Goal: Task Accomplishment & Management: Manage account settings

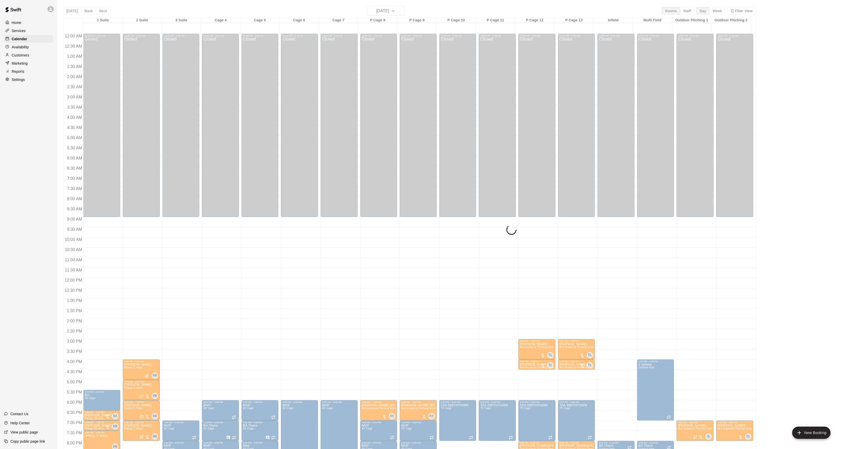
scroll to position [52, 0]
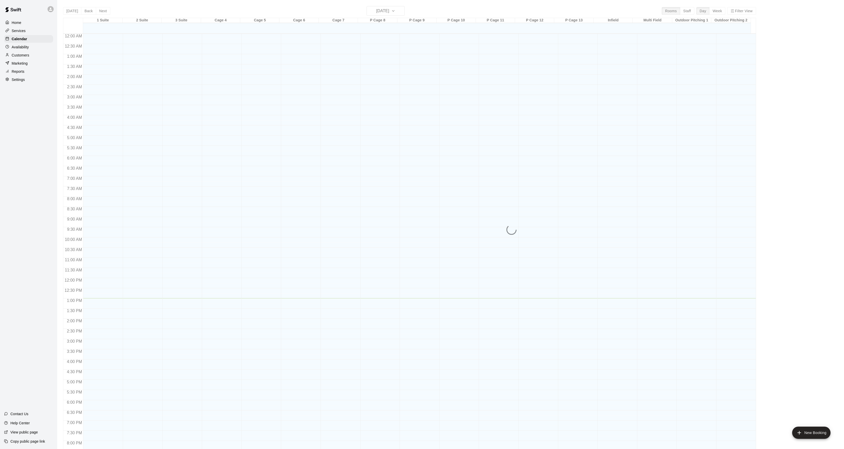
scroll to position [52, 0]
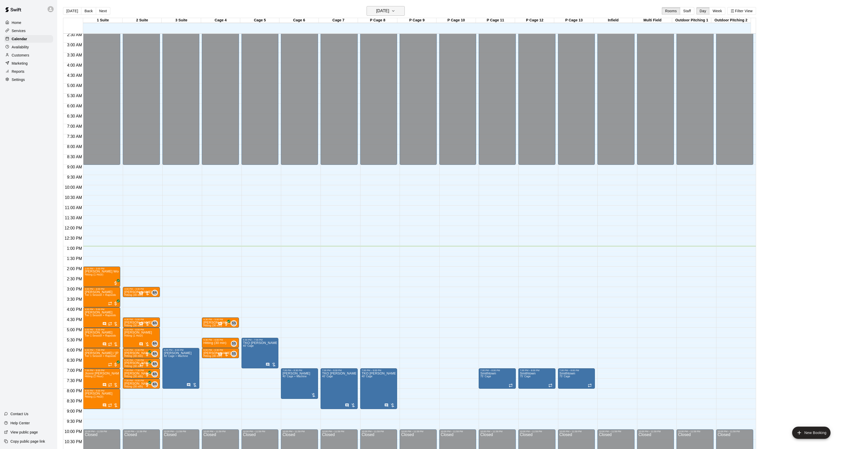
click at [397, 11] on button "Friday Sep 19" at bounding box center [386, 11] width 38 height 10
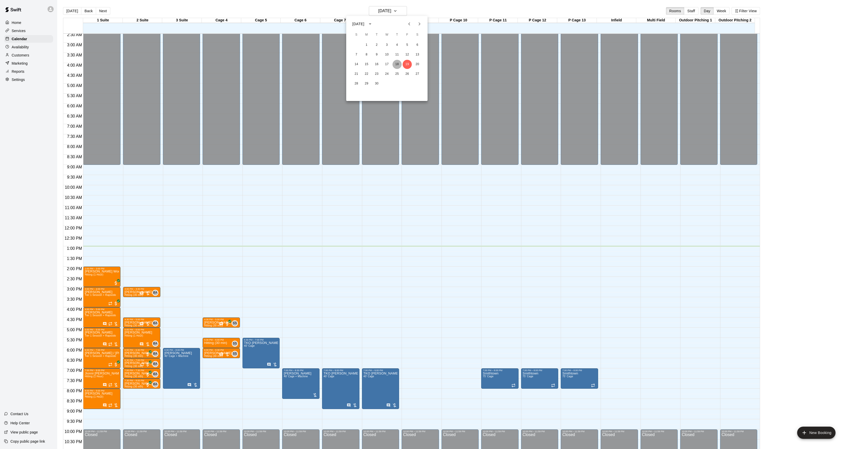
click at [398, 64] on button "18" at bounding box center [397, 64] width 9 height 9
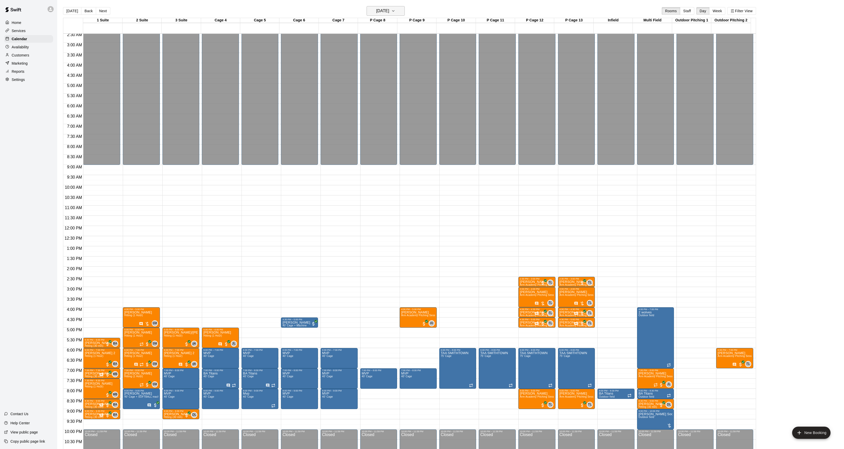
click at [389, 11] on h6 "Thursday Sep 18" at bounding box center [382, 10] width 13 height 7
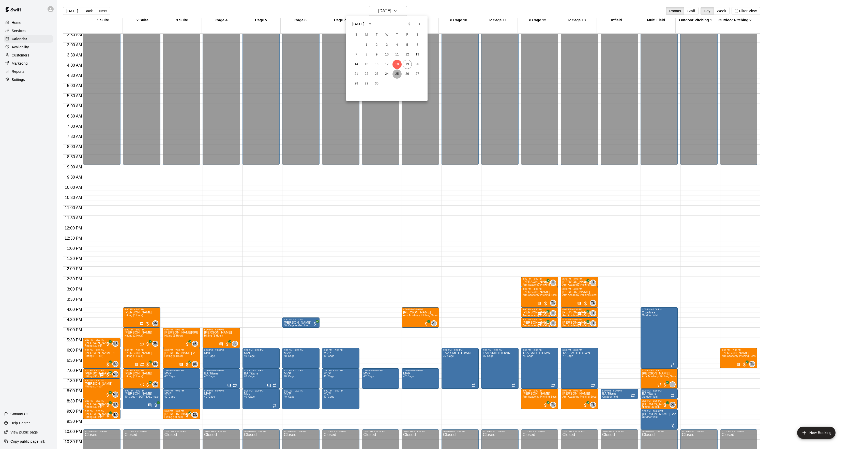
click at [396, 70] on button "25" at bounding box center [397, 73] width 9 height 9
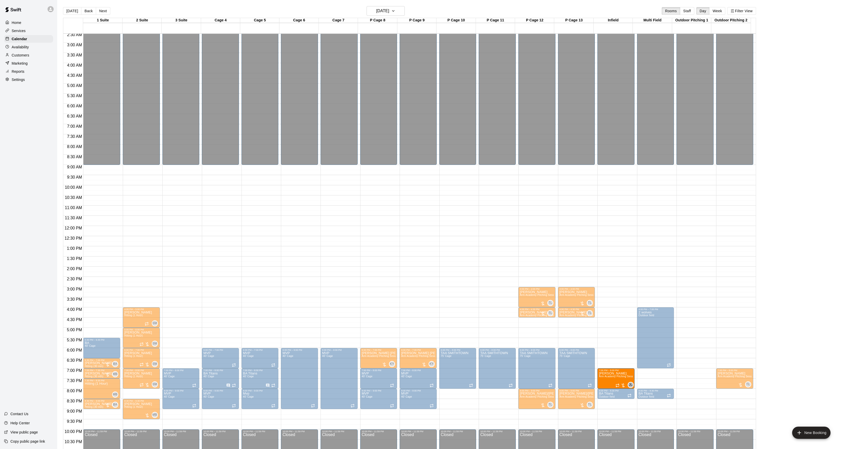
drag, startPoint x: 686, startPoint y: 380, endPoint x: 631, endPoint y: 383, distance: 55.3
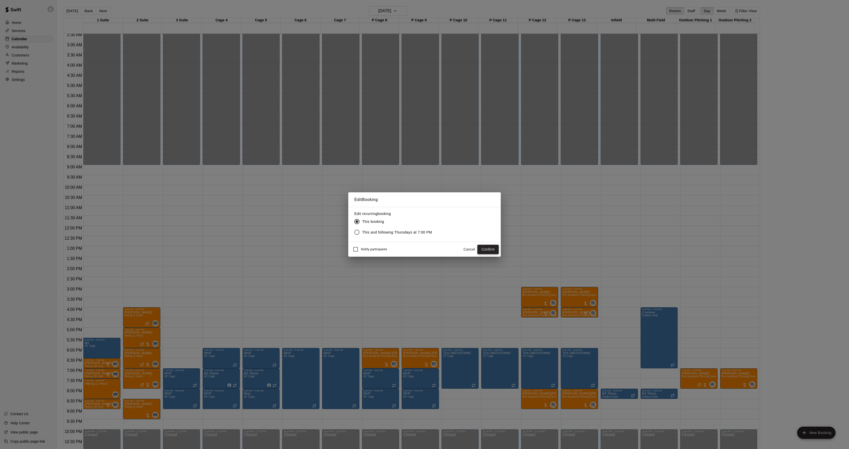
click at [488, 250] on button "Confirm" at bounding box center [488, 249] width 21 height 9
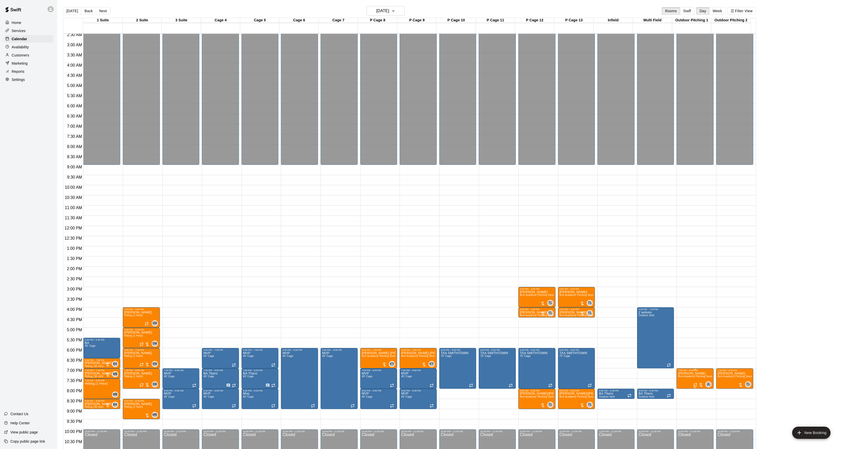
click at [687, 377] on span "Arm Academy Pitching Session 1 Hour - Pitching" at bounding box center [707, 376] width 59 height 3
click at [681, 378] on icon "edit" at bounding box center [683, 381] width 6 height 6
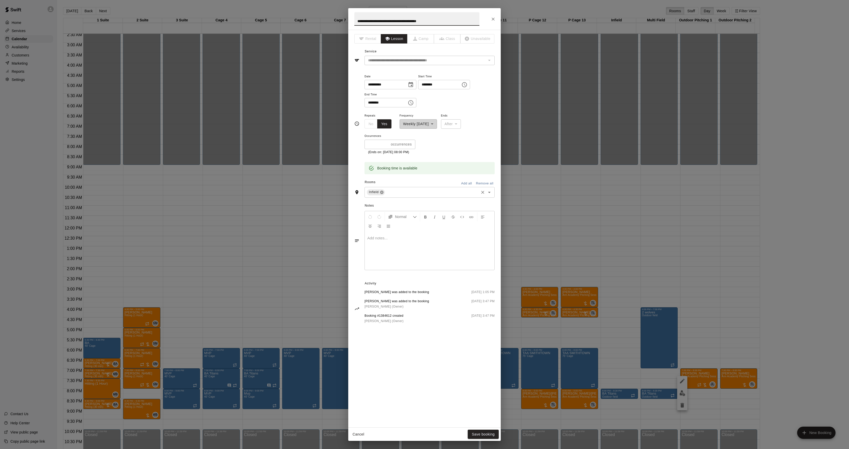
click at [384, 194] on icon at bounding box center [382, 192] width 4 height 4
click at [389, 175] on input "text" at bounding box center [425, 172] width 119 height 6
click at [645, 272] on div "**********" at bounding box center [424, 224] width 849 height 449
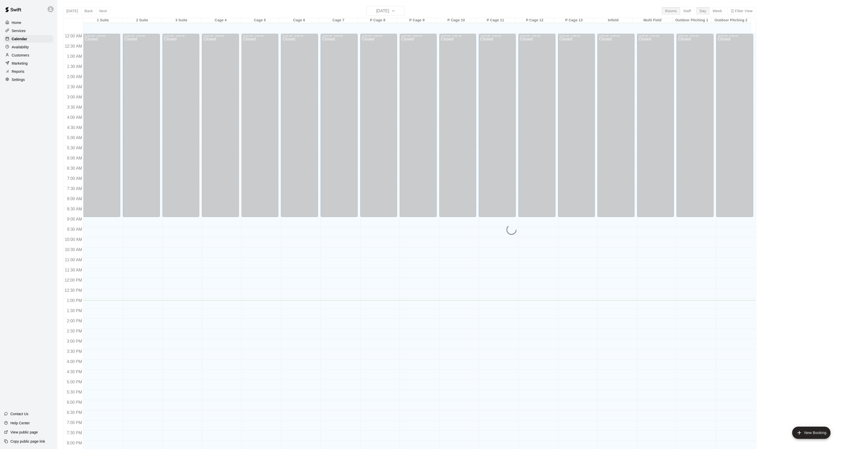
scroll to position [52, 0]
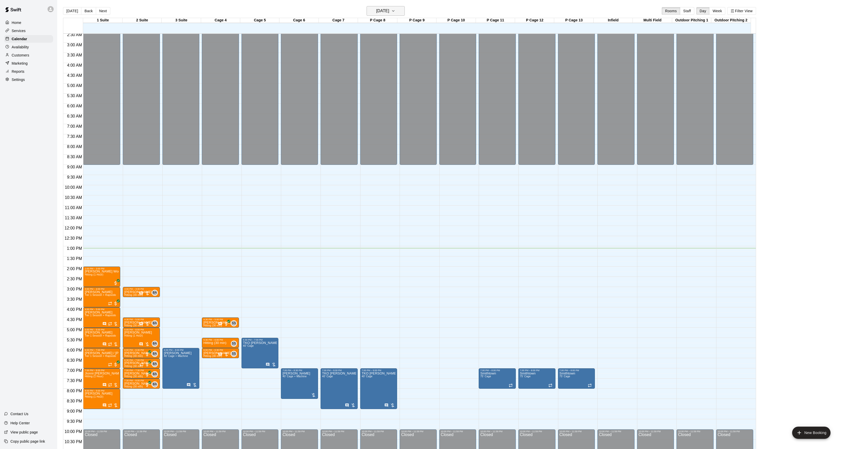
click at [376, 11] on h6 "Friday Sep 19" at bounding box center [382, 10] width 13 height 7
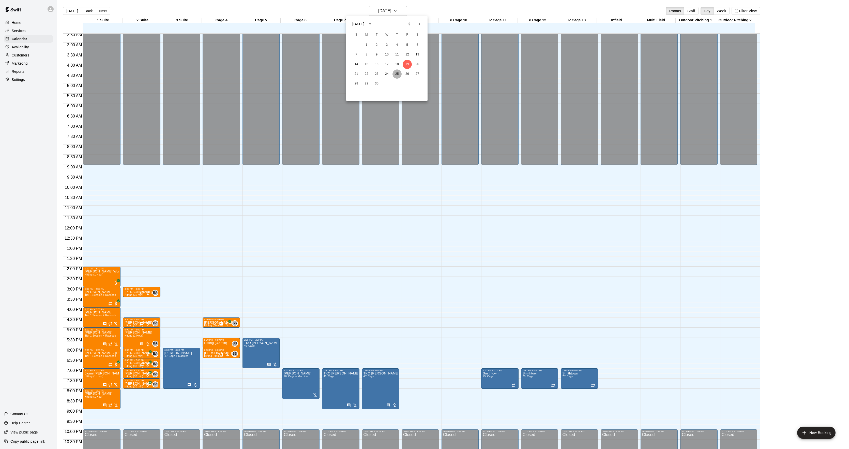
click at [397, 77] on button "25" at bounding box center [397, 73] width 9 height 9
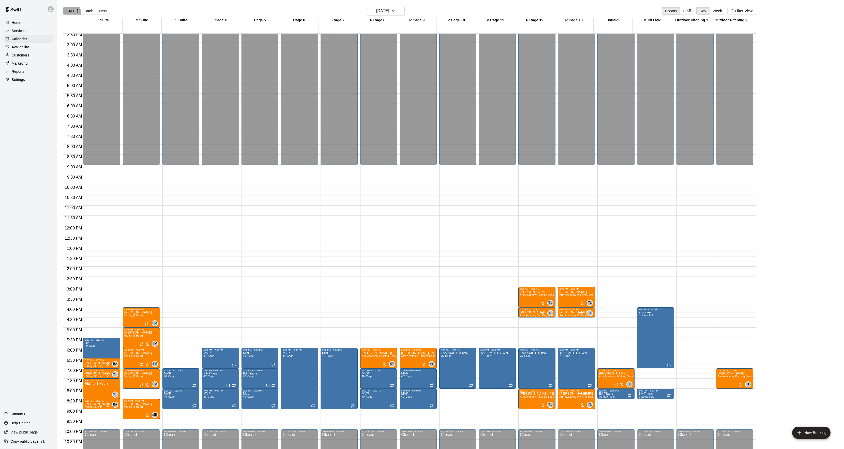
click at [65, 13] on button "[DATE]" at bounding box center [72, 11] width 18 height 8
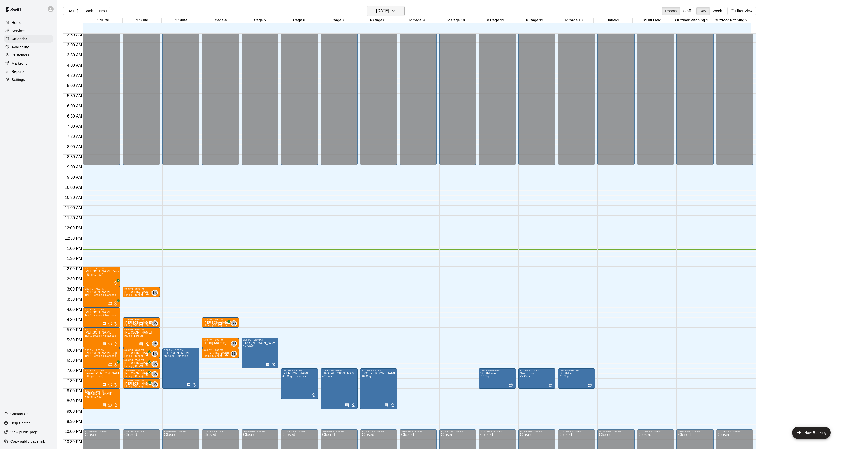
click at [387, 14] on button "Friday Sep 19" at bounding box center [386, 11] width 38 height 10
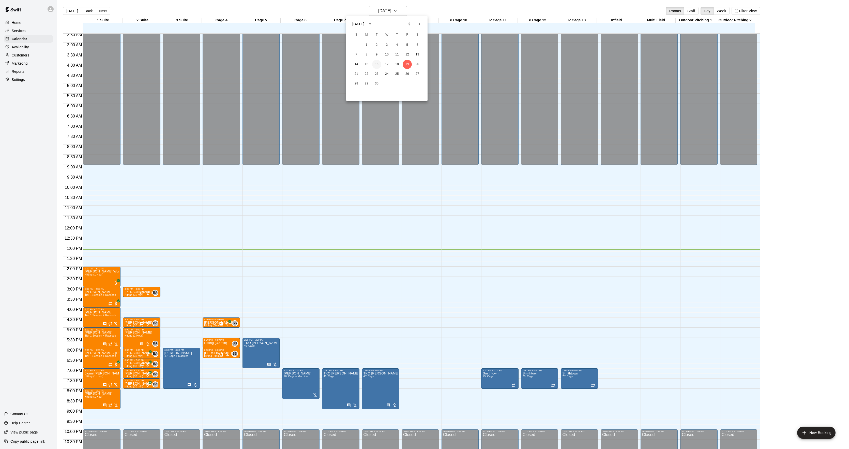
click at [379, 67] on button "16" at bounding box center [376, 64] width 9 height 9
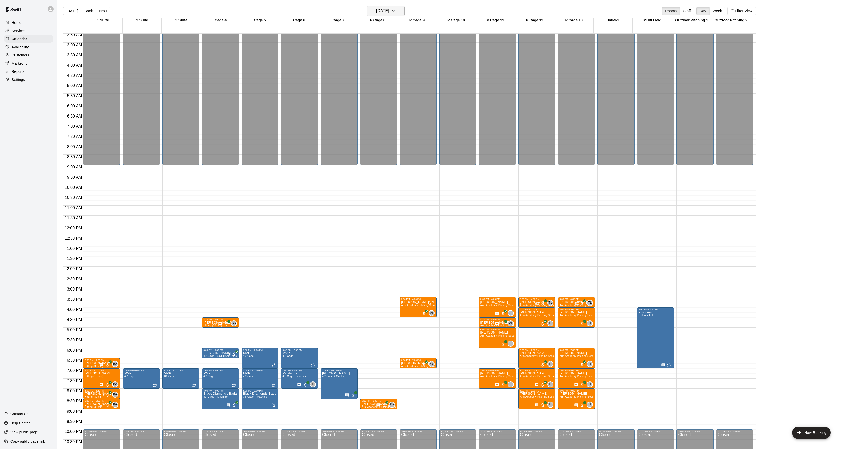
click at [376, 11] on h6 "Tuesday Sep 16" at bounding box center [382, 10] width 13 height 7
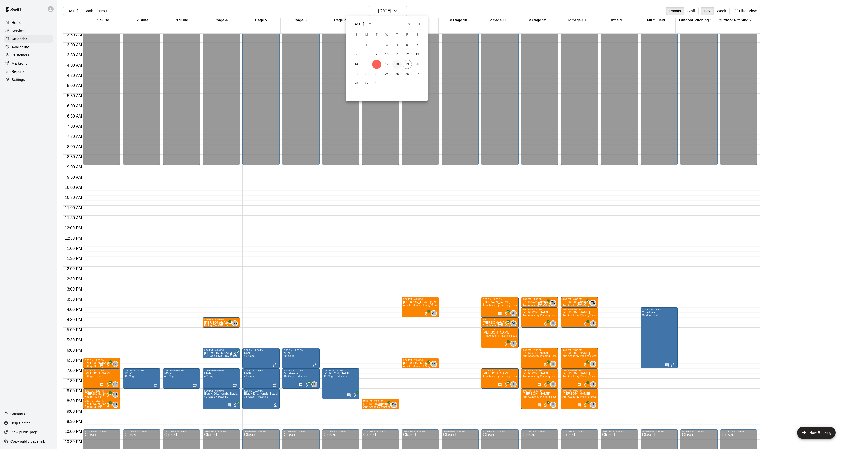
click at [396, 65] on button "18" at bounding box center [397, 64] width 9 height 9
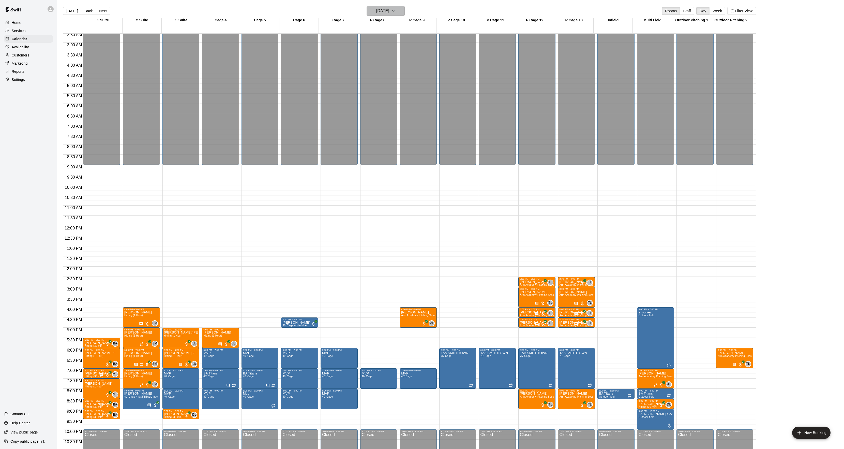
click at [381, 13] on h6 "Thursday Sep 18" at bounding box center [382, 10] width 13 height 7
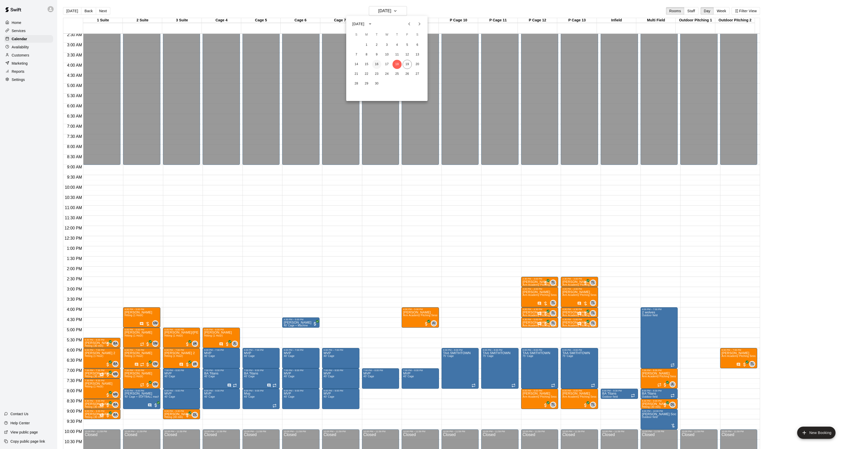
click at [375, 64] on button "16" at bounding box center [376, 64] width 9 height 9
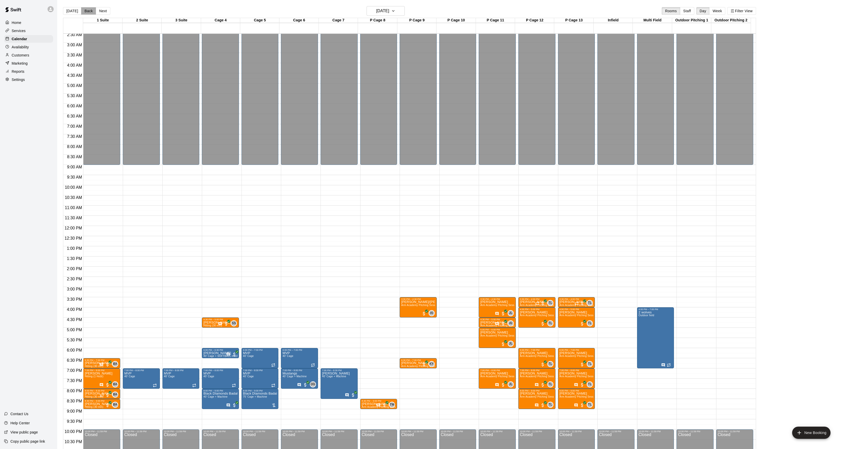
click at [82, 9] on button "Back" at bounding box center [88, 11] width 15 height 8
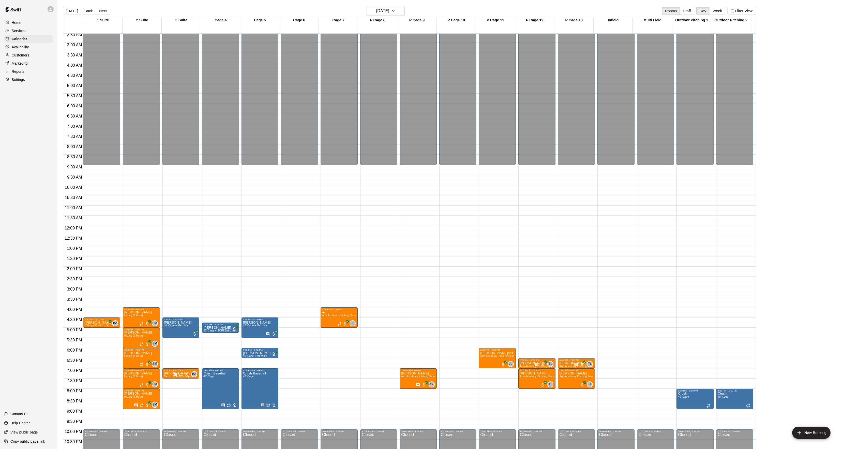
click at [106, 16] on div "Today Back Next Monday Sep 15 Rooms Staff Day Week Filter View" at bounding box center [409, 12] width 693 height 12
click at [105, 12] on button "Next" at bounding box center [103, 11] width 14 height 8
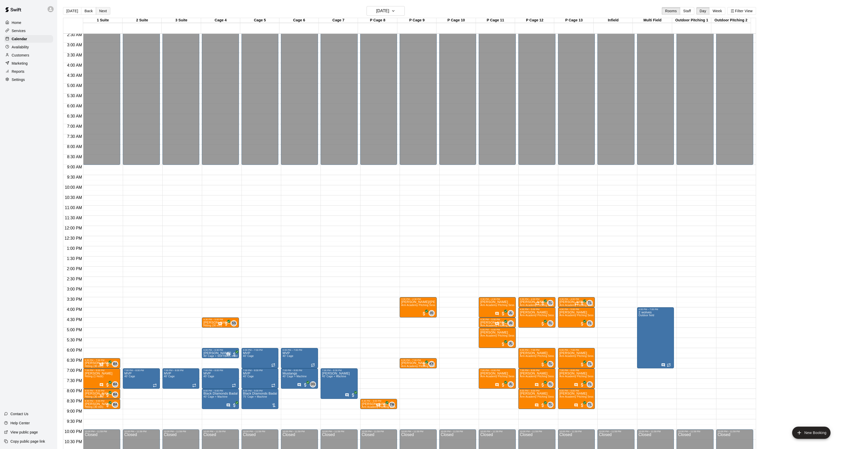
click at [102, 14] on button "Next" at bounding box center [103, 11] width 14 height 8
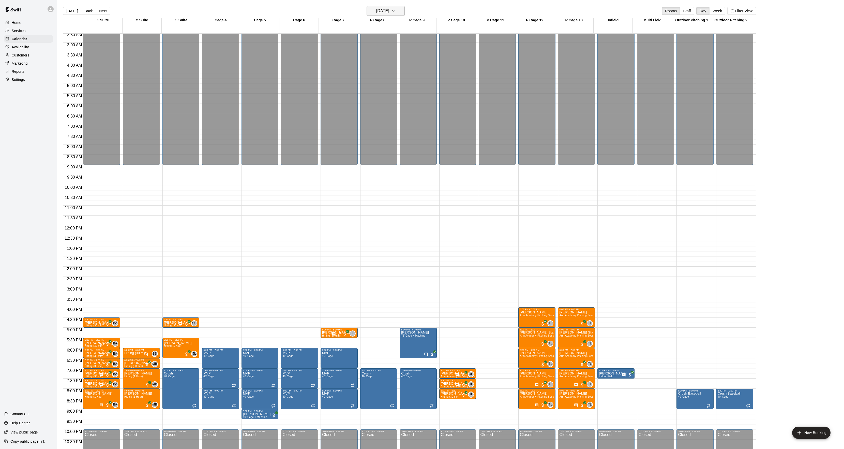
click at [377, 14] on h6 "Wednesday Sep 17" at bounding box center [382, 10] width 13 height 7
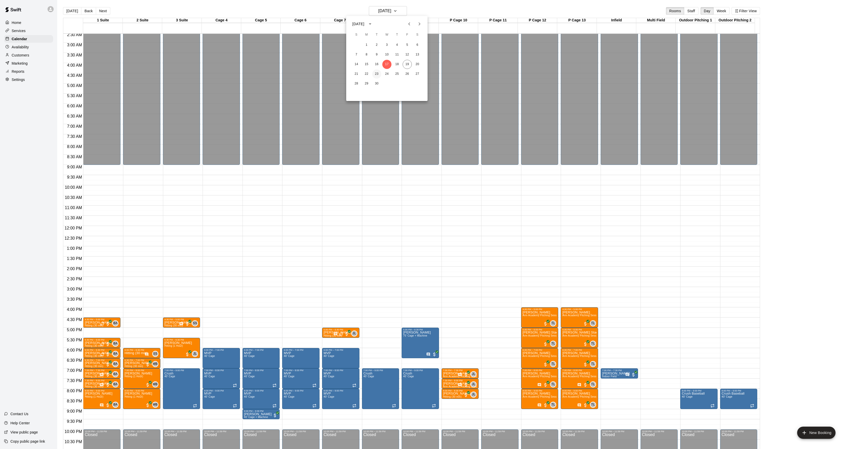
click at [379, 77] on button "23" at bounding box center [376, 73] width 9 height 9
